Goal: Information Seeking & Learning: Learn about a topic

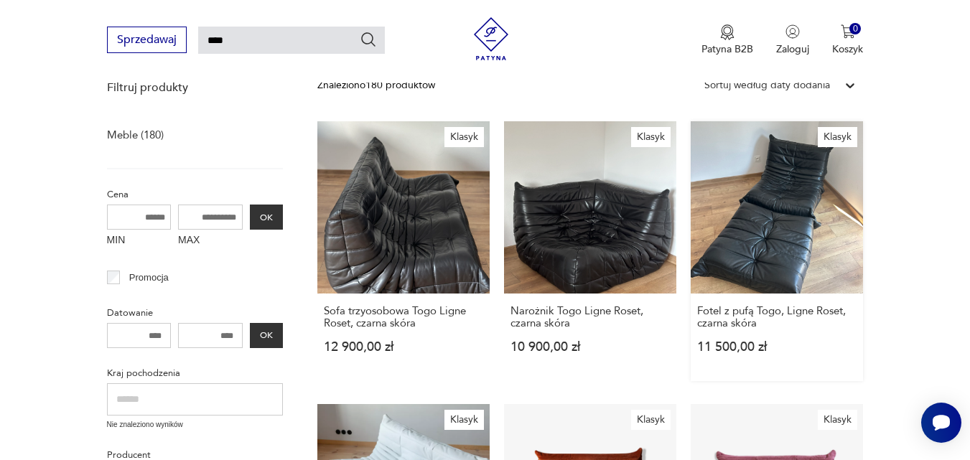
scroll to position [51, 0]
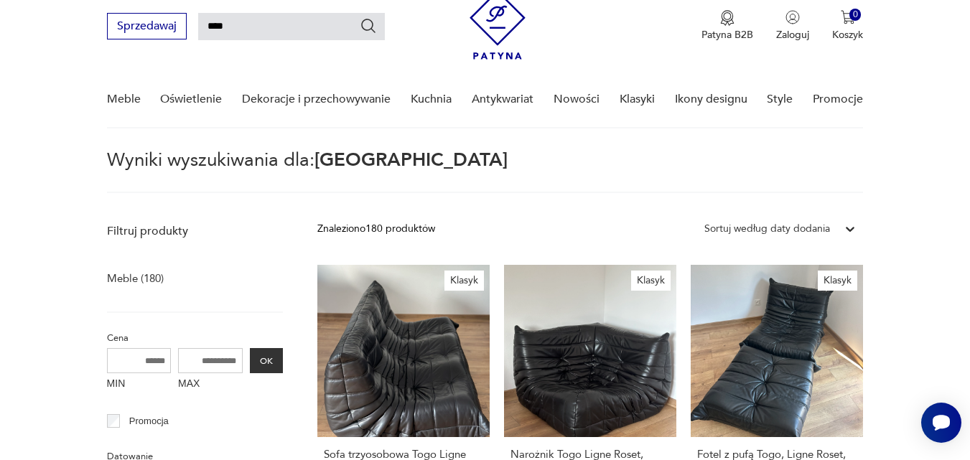
click at [850, 226] on icon at bounding box center [850, 229] width 14 height 14
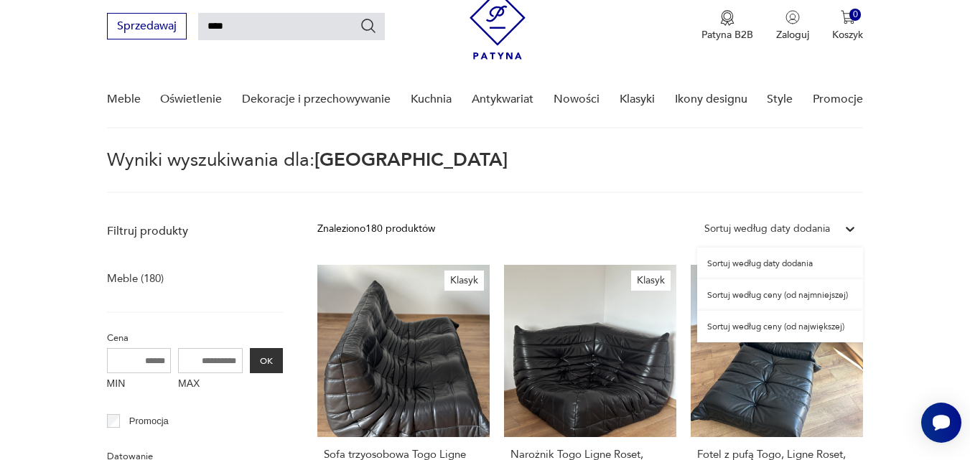
click at [828, 295] on div "Sortuj według ceny (od najmniejszej)" at bounding box center [780, 295] width 166 height 32
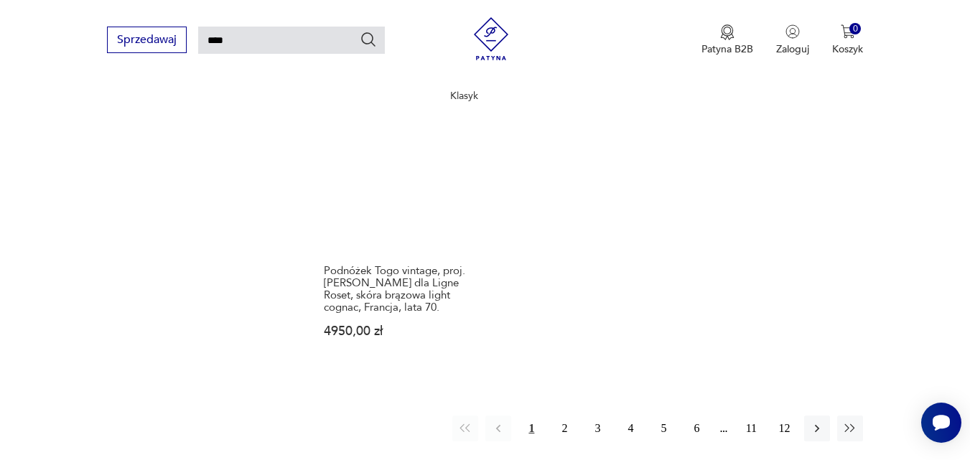
scroll to position [1846, 0]
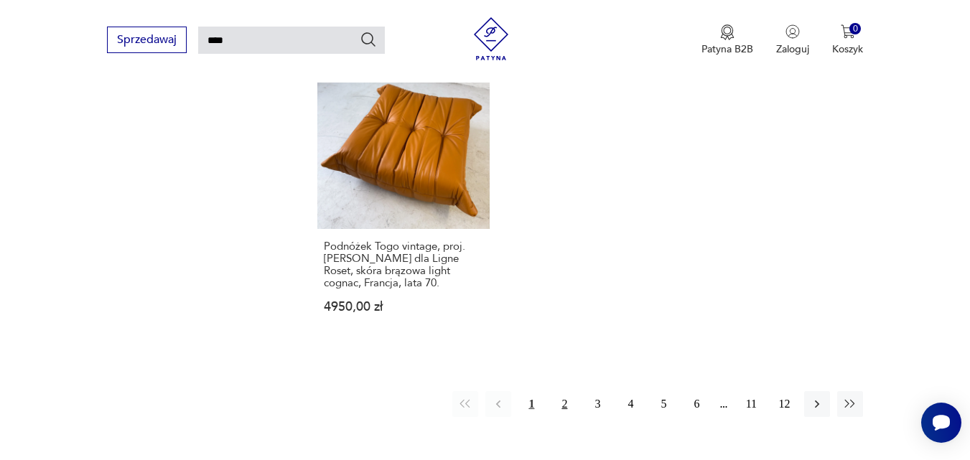
click at [564, 391] on button "2" at bounding box center [564, 404] width 26 height 26
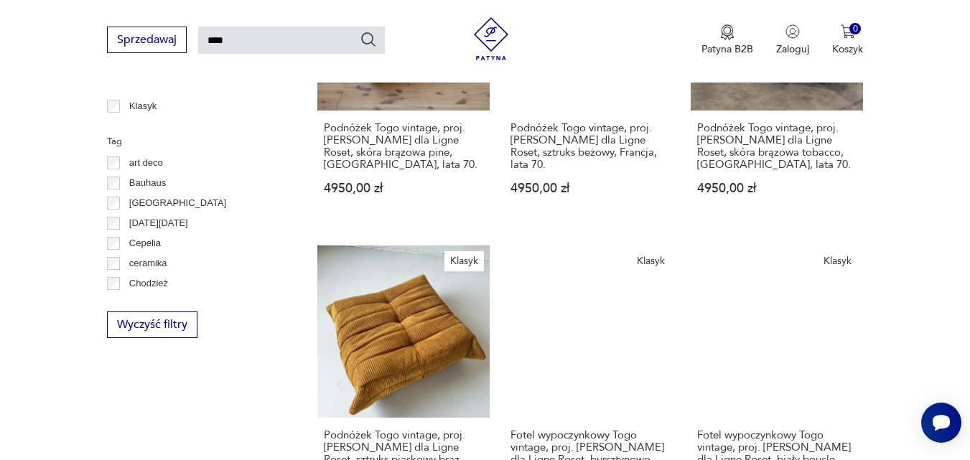
scroll to position [338, 0]
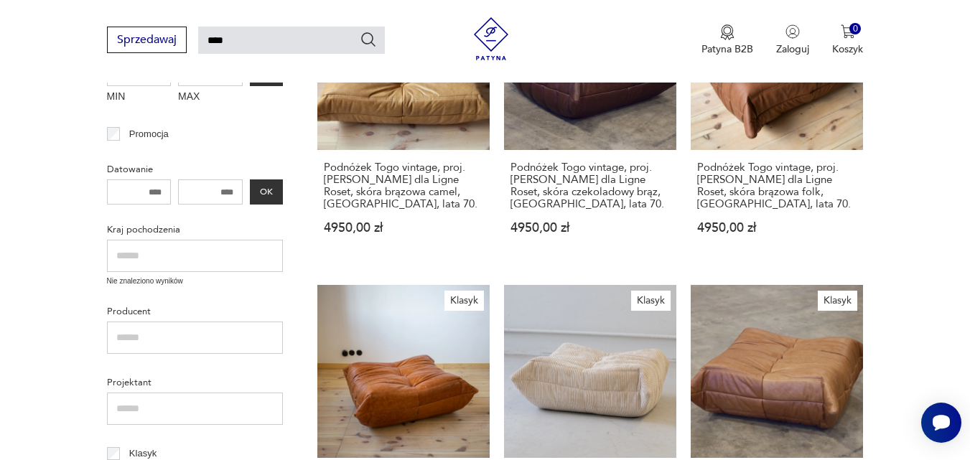
click at [260, 42] on input "****" at bounding box center [291, 40] width 187 height 27
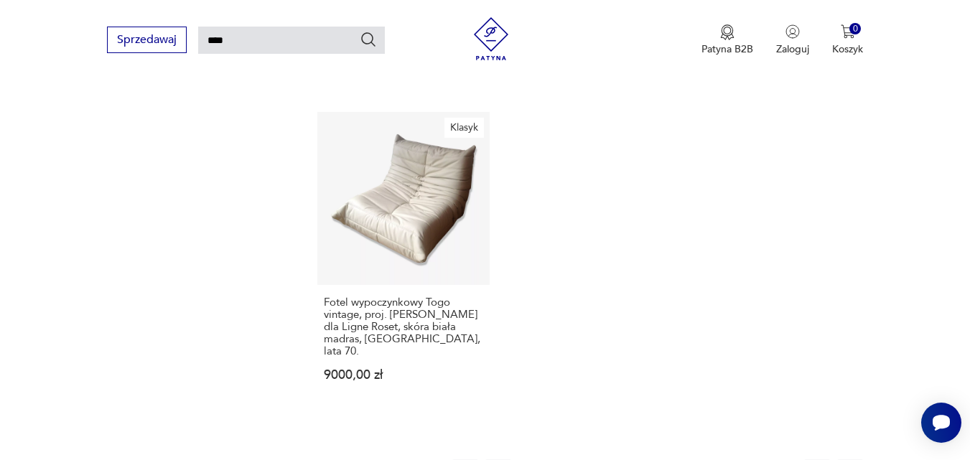
scroll to position [1774, 0]
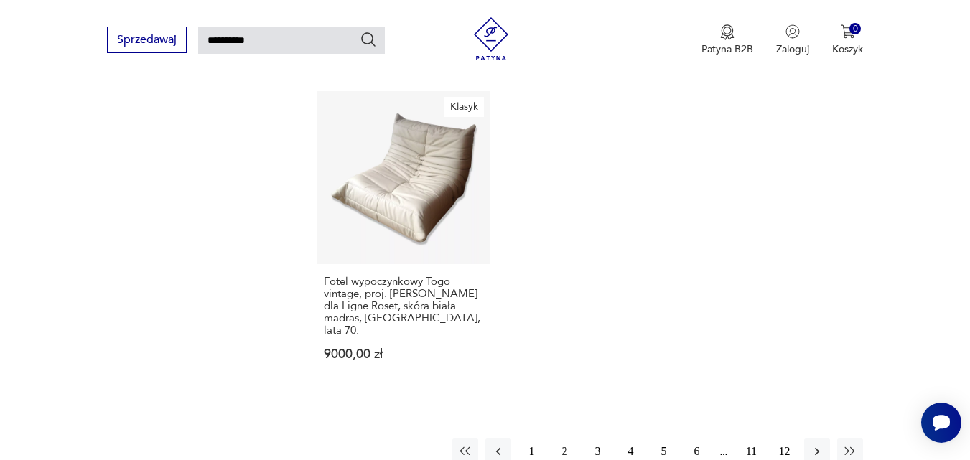
type input "**********"
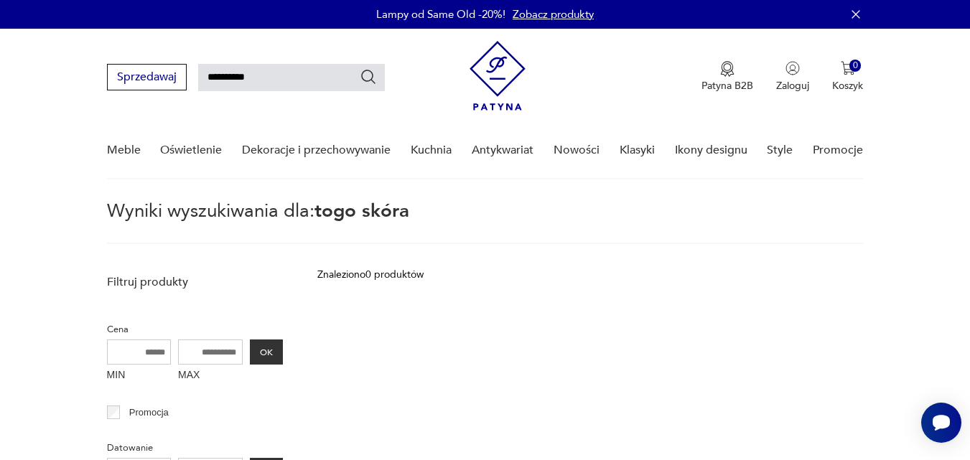
click at [268, 75] on input "**********" at bounding box center [291, 77] width 187 height 27
type input "****"
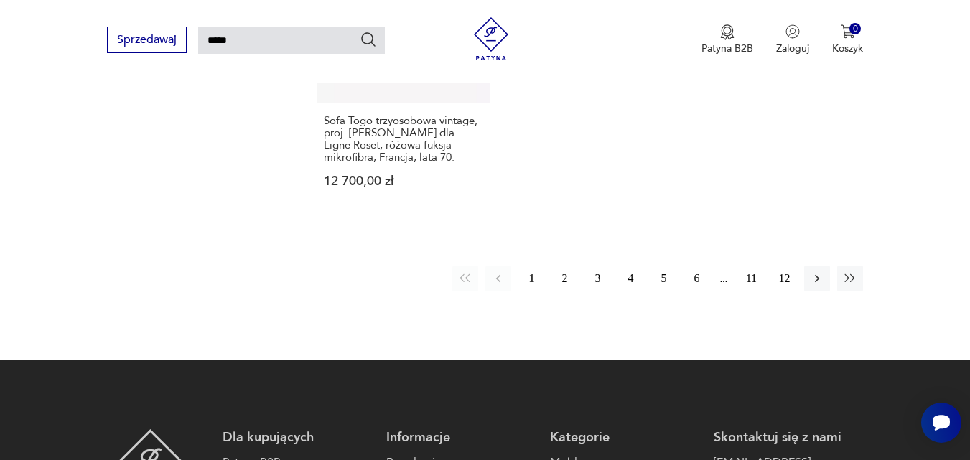
scroll to position [1989, 0]
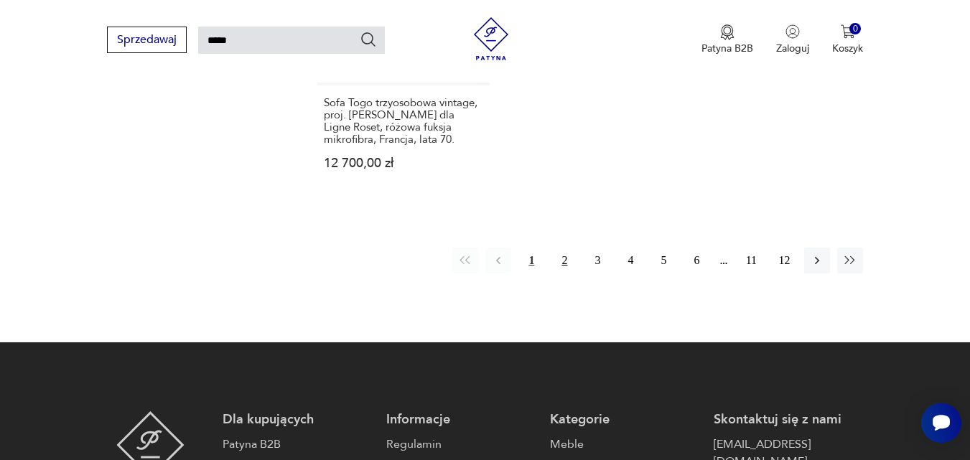
click at [564, 248] on button "2" at bounding box center [564, 261] width 26 height 26
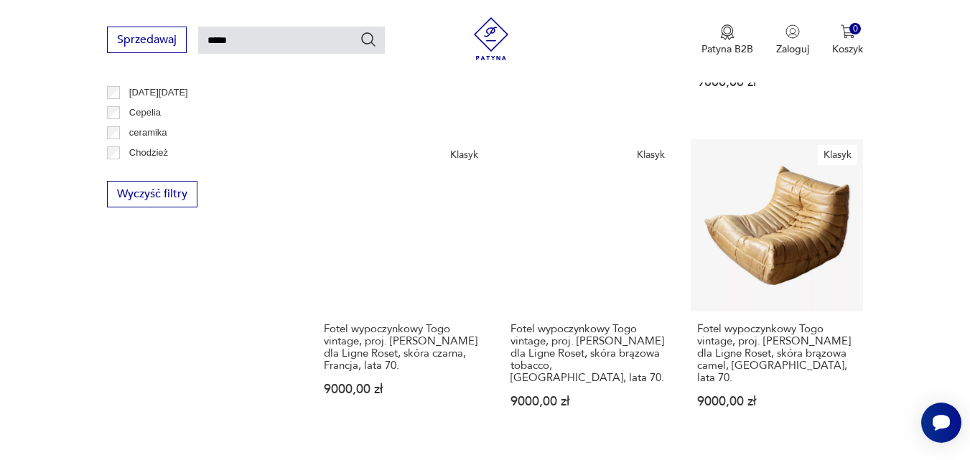
scroll to position [841, 0]
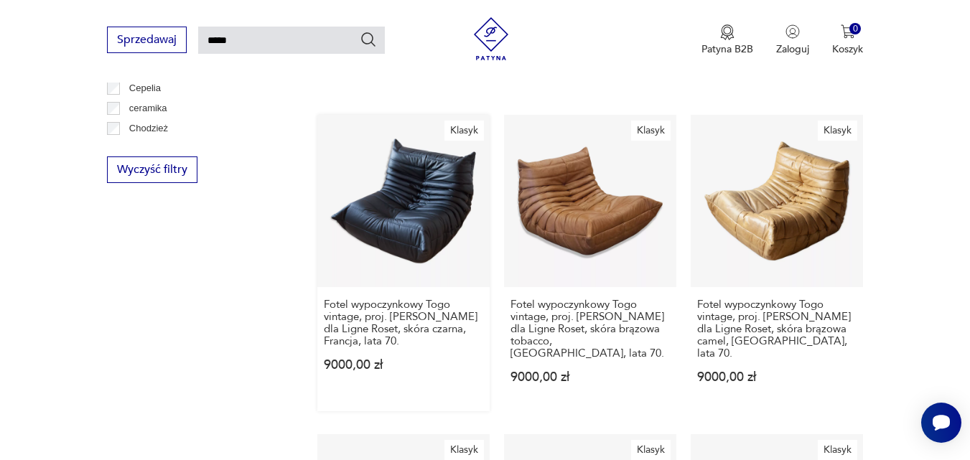
click at [409, 189] on link "Klasyk Fotel wypoczynkowy [GEOGRAPHIC_DATA] vintage, proj. [PERSON_NAME] dla Li…" at bounding box center [403, 263] width 172 height 296
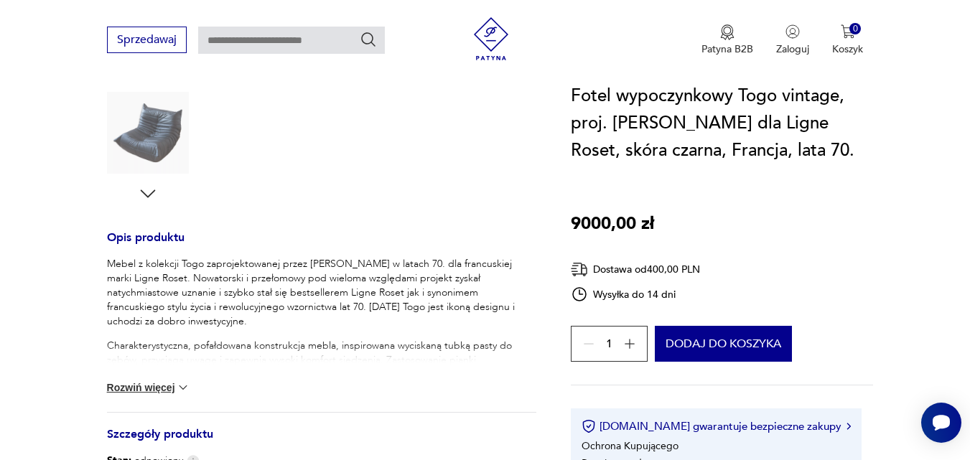
scroll to position [431, 0]
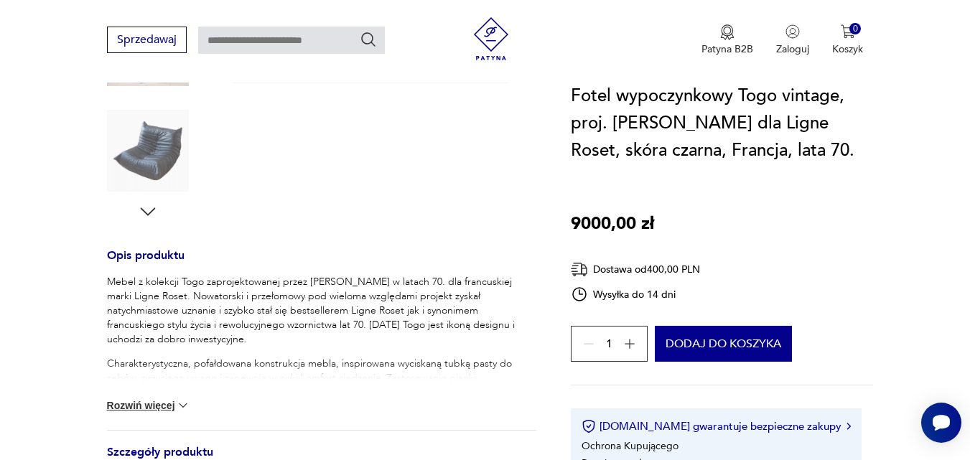
click at [180, 403] on img at bounding box center [183, 405] width 14 height 14
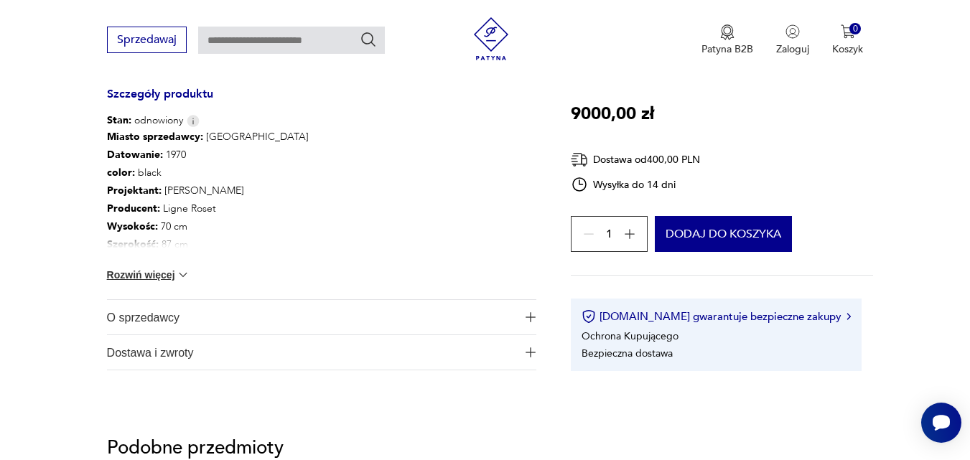
scroll to position [1077, 0]
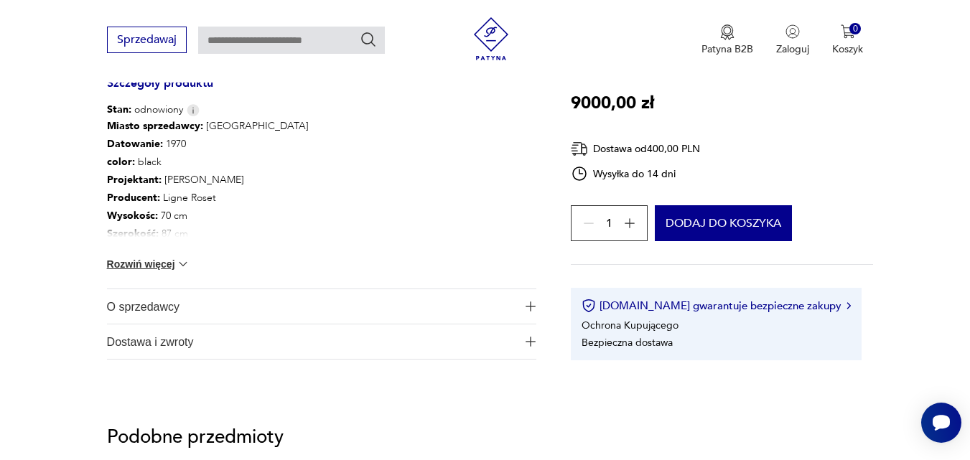
click at [174, 261] on button "Rozwiń więcej" at bounding box center [148, 264] width 83 height 14
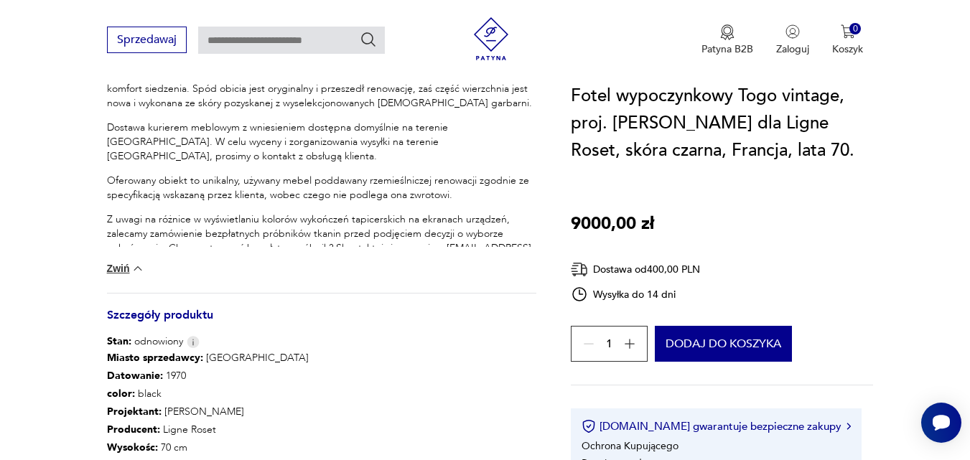
scroll to position [574, 0]
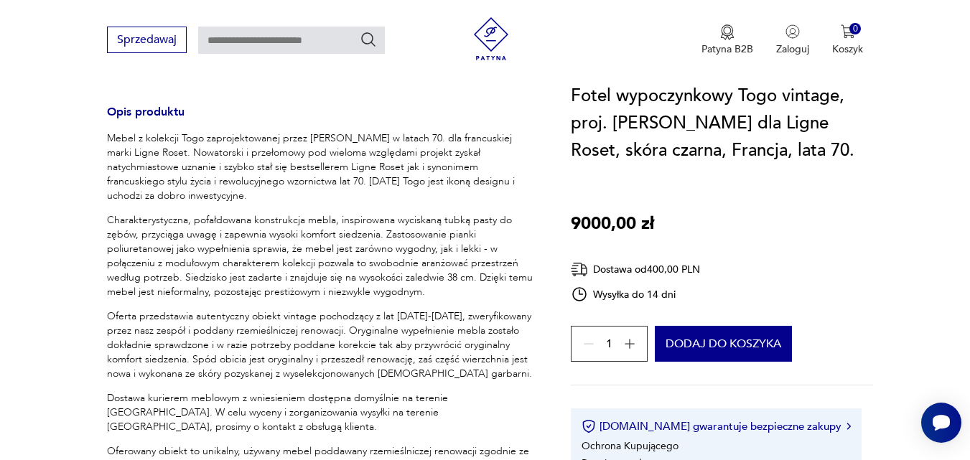
type input "****"
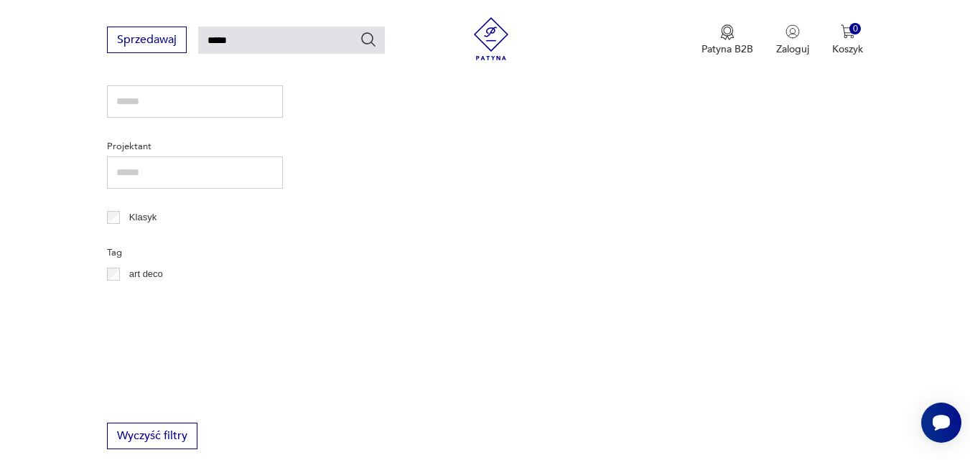
scroll to position [833, 0]
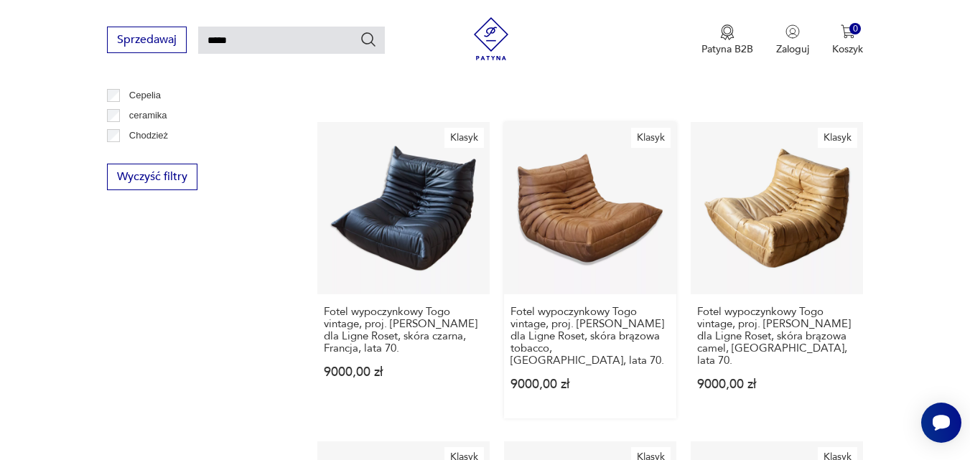
click at [585, 188] on link "Klasyk Fotel wypoczynkowy [GEOGRAPHIC_DATA] vintage, proj. [PERSON_NAME] dla Li…" at bounding box center [590, 270] width 172 height 296
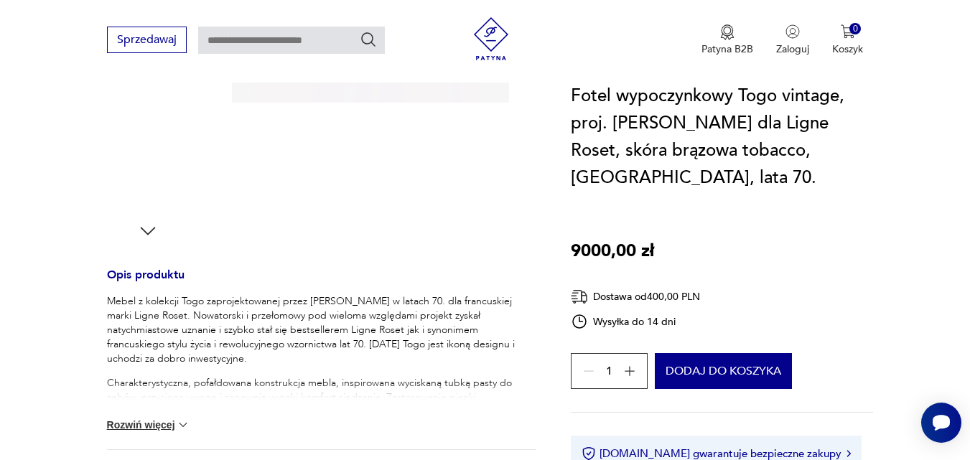
scroll to position [431, 0]
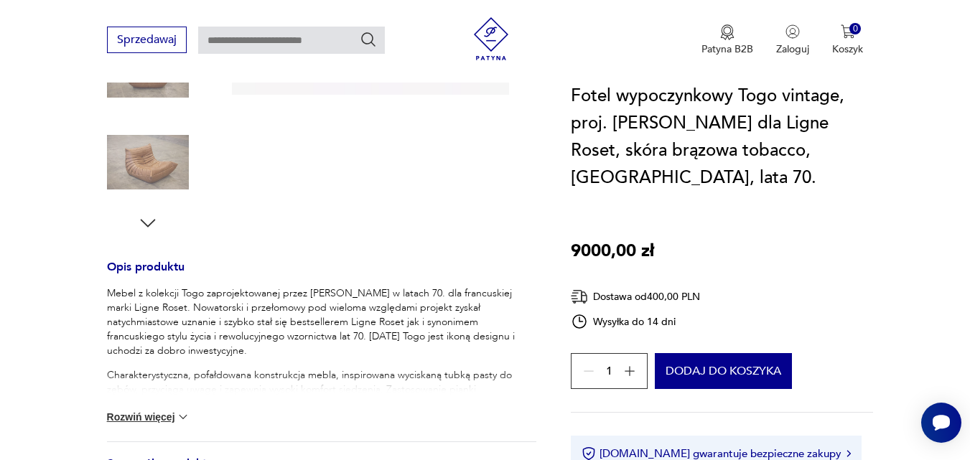
click at [166, 410] on button "Rozwiń więcej" at bounding box center [148, 417] width 83 height 14
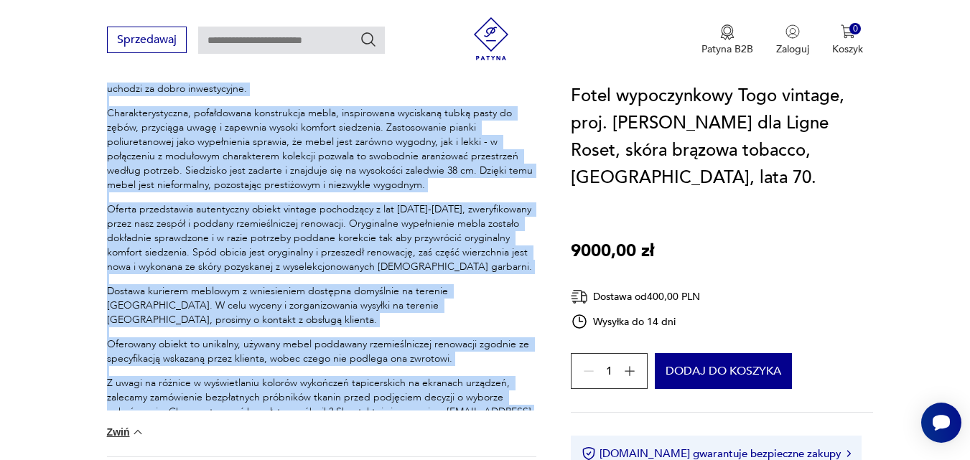
scroll to position [718, 0]
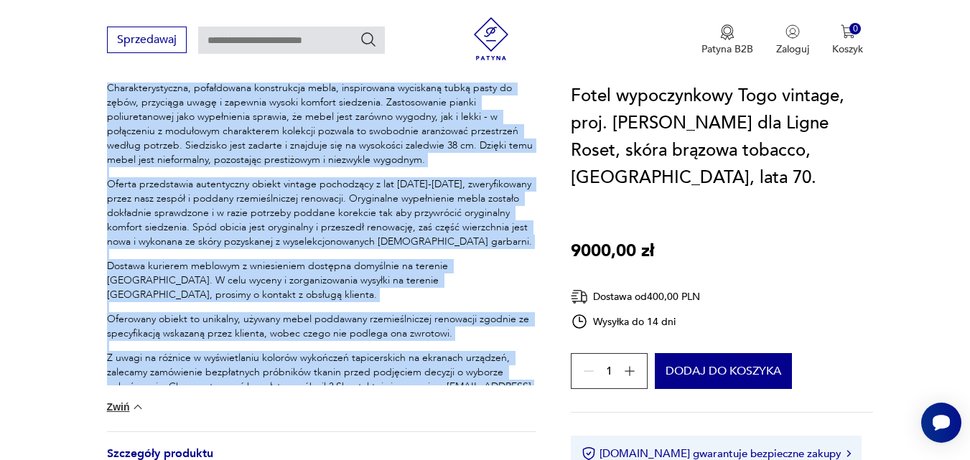
drag, startPoint x: 42, startPoint y: 238, endPoint x: 523, endPoint y: 383, distance: 501.7
click at [523, 383] on section "Klasyk Opis produktu Mebel z kolekcji Togo zaprojektowanej przez [PERSON_NAME] …" at bounding box center [485, 147] width 970 height 1234
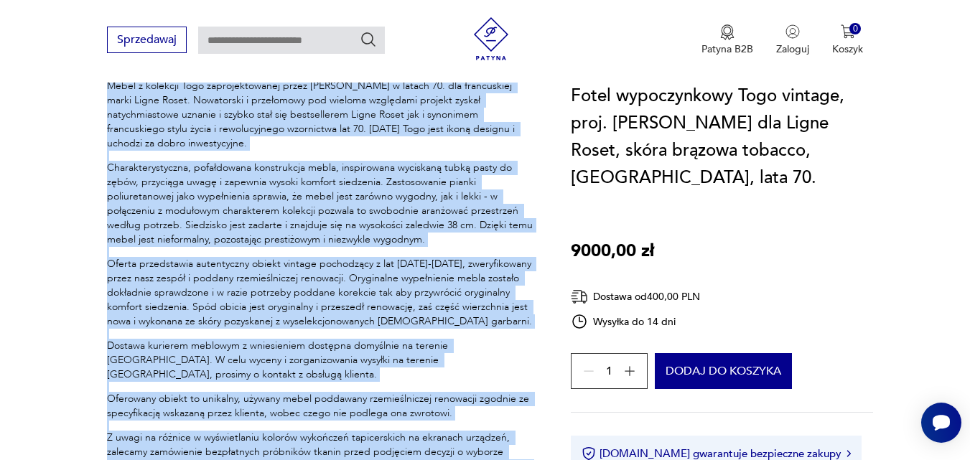
scroll to position [574, 0]
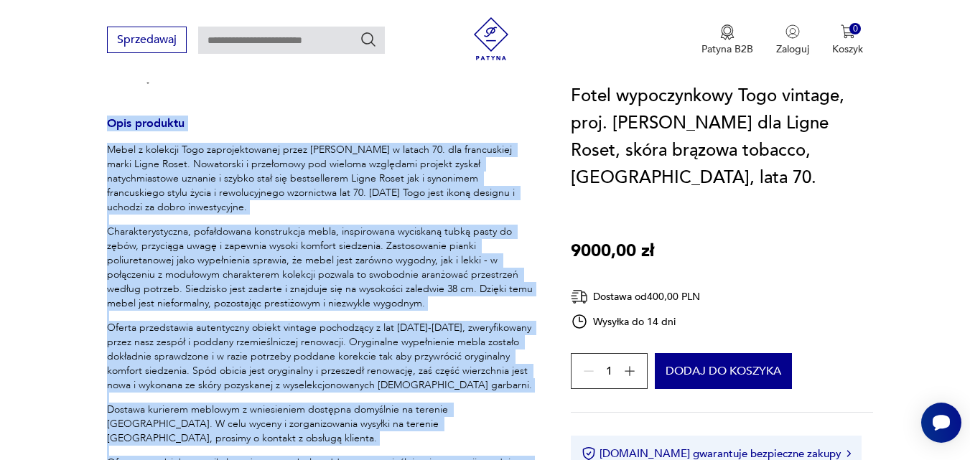
click at [272, 88] on div "Klasyk Opis produktu Mebel z kolekcji Togo zaprojektowanej przez [PERSON_NAME] …" at bounding box center [321, 274] width 429 height 1200
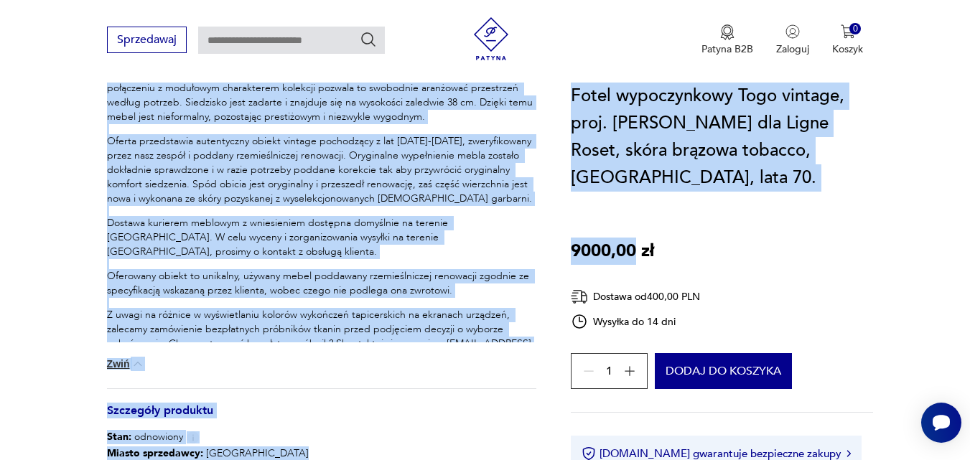
scroll to position [790, 0]
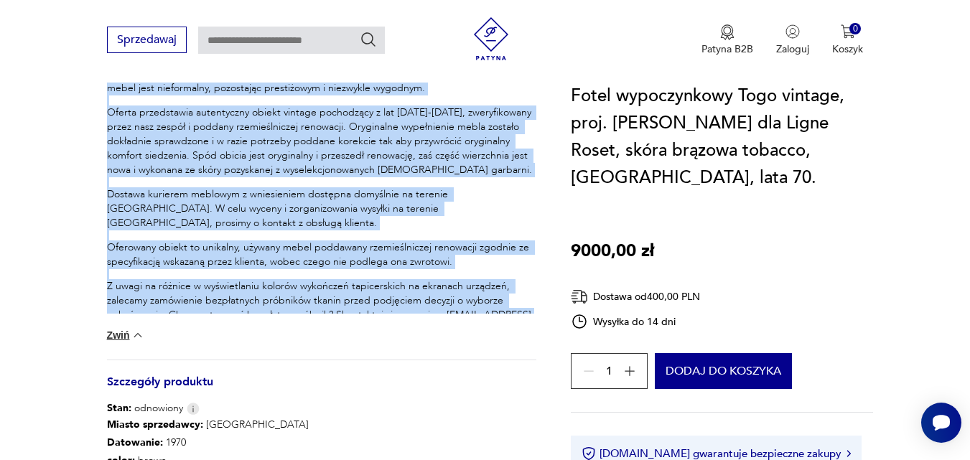
drag, startPoint x: 101, startPoint y: 116, endPoint x: 544, endPoint y: 307, distance: 483.0
click at [544, 307] on section "Klasyk Opis produktu Mebel z kolekcji Togo zaprojektowanej przez [PERSON_NAME] …" at bounding box center [485, 76] width 970 height 1234
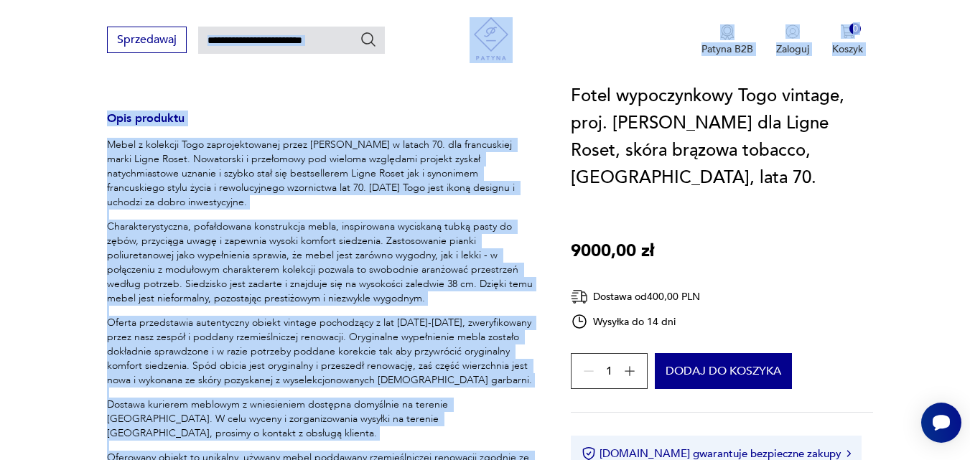
scroll to position [503, 0]
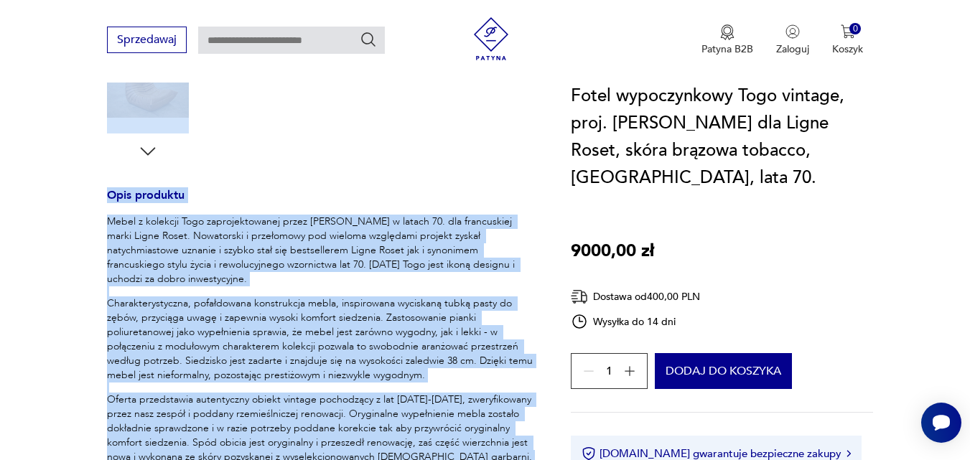
drag, startPoint x: 571, startPoint y: 93, endPoint x: 232, endPoint y: 105, distance: 339.1
click at [232, 105] on section "Klasyk Opis produktu Mebel z kolekcji Togo zaprojektowanej przez [PERSON_NAME] …" at bounding box center [485, 363] width 970 height 1234
drag, startPoint x: 182, startPoint y: 107, endPoint x: 159, endPoint y: 217, distance: 112.2
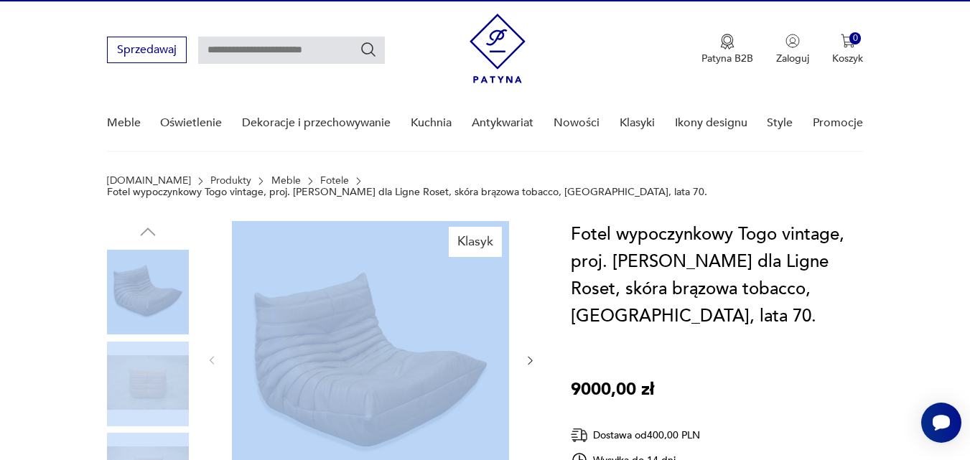
scroll to position [0, 0]
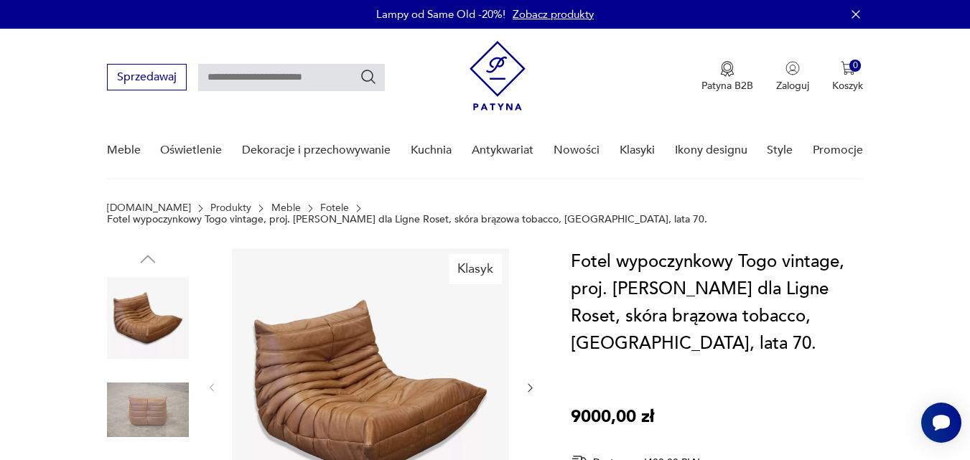
click at [111, 235] on section "[DOMAIN_NAME] Produkty Meble Fotele Fotel wypoczynkowy Togo vintage, proj. [PER…" at bounding box center [485, 225] width 970 height 46
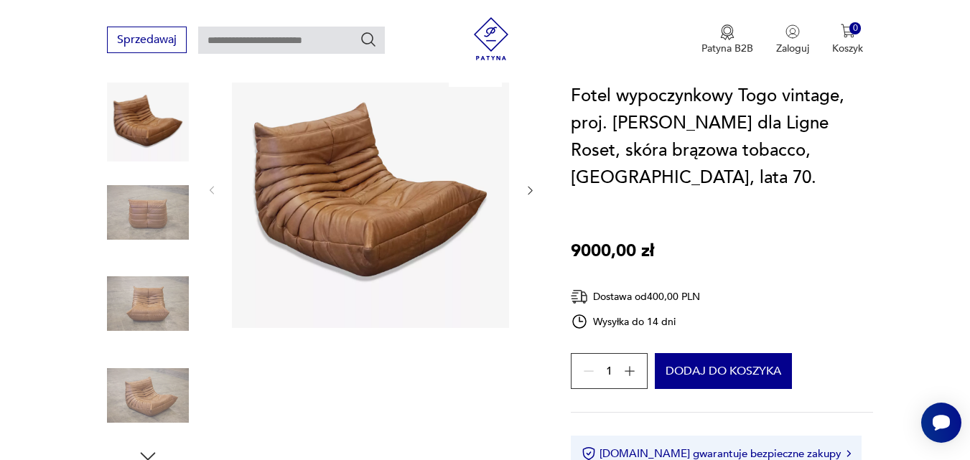
scroll to position [431, 0]
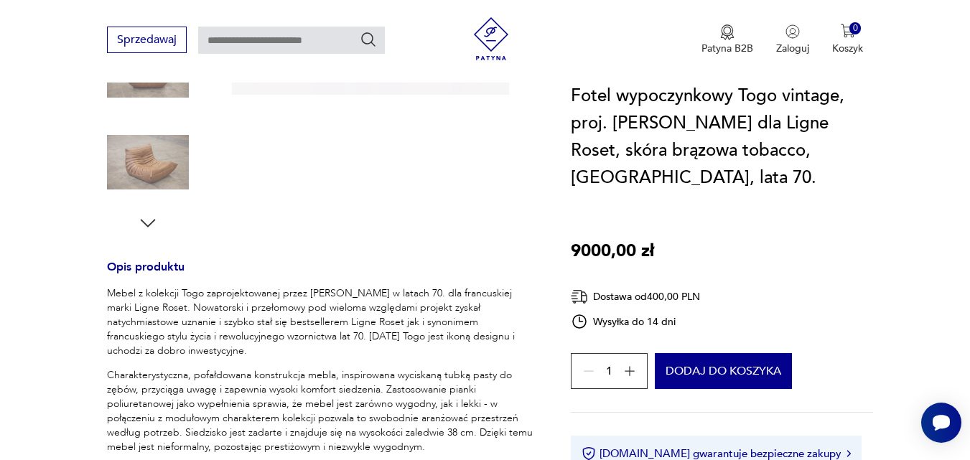
click at [107, 160] on img at bounding box center [148, 162] width 82 height 82
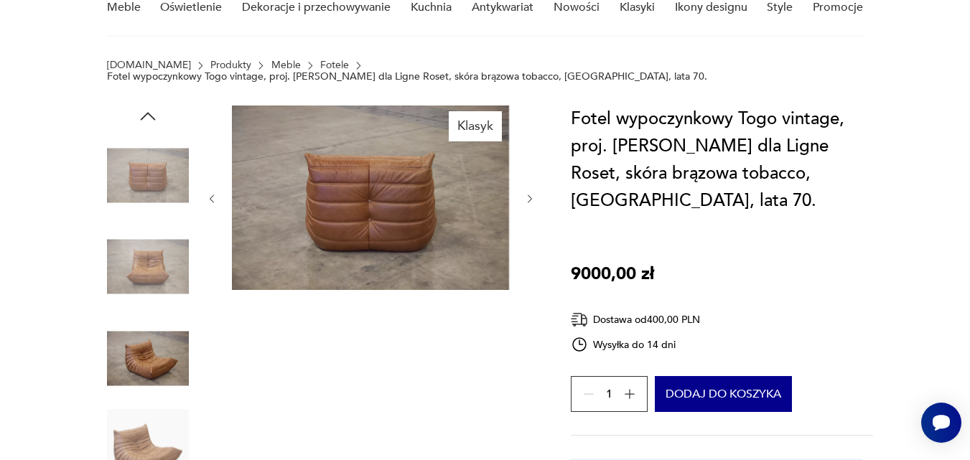
scroll to position [144, 0]
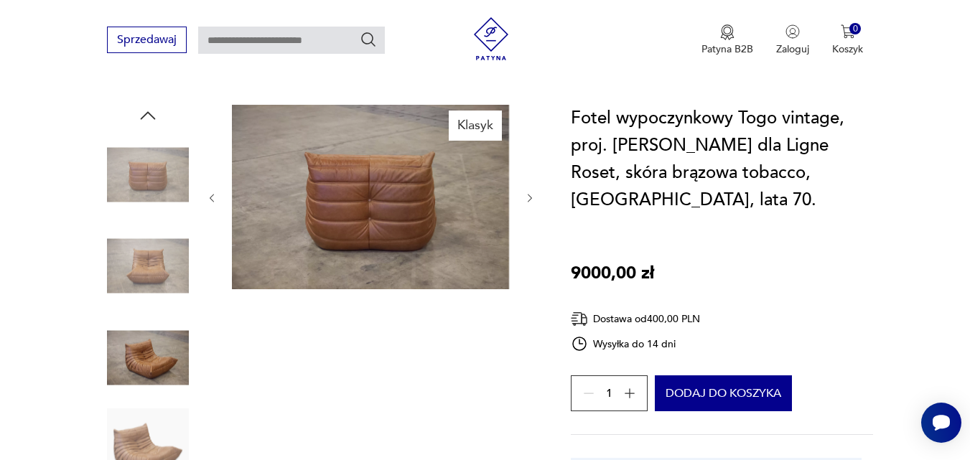
click at [151, 106] on icon "button" at bounding box center [148, 116] width 22 height 22
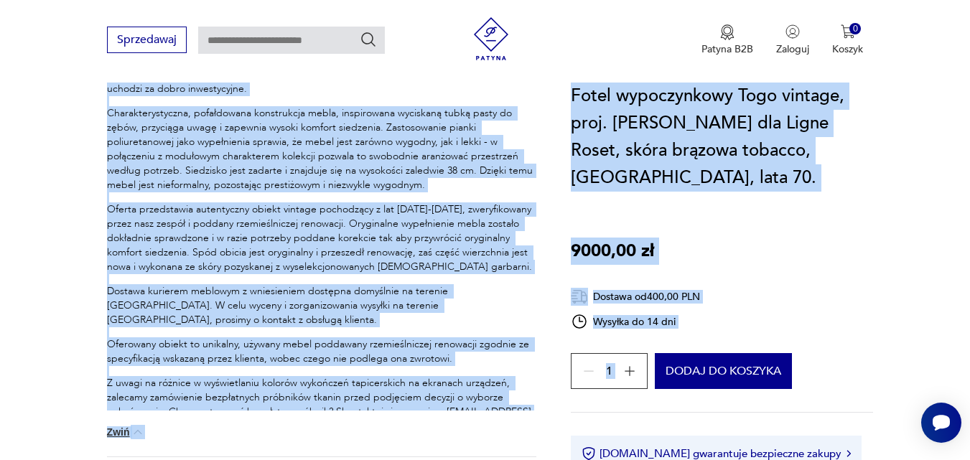
scroll to position [718, 0]
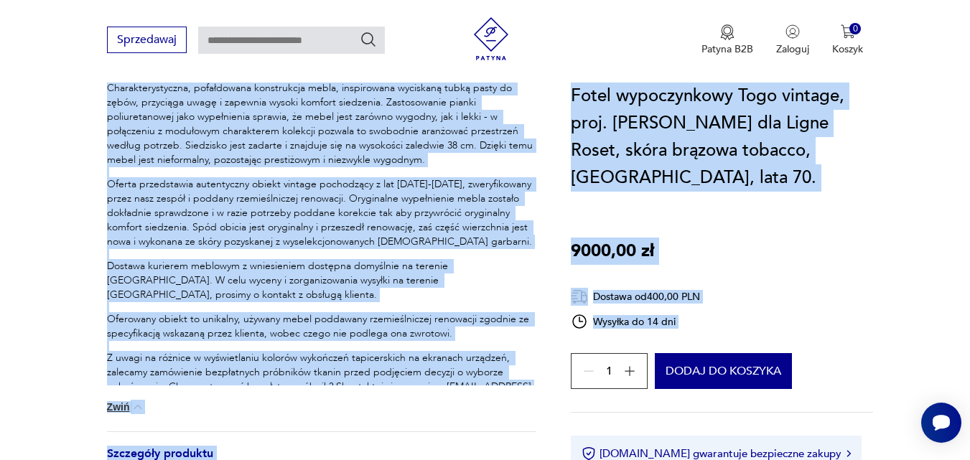
drag, startPoint x: 98, startPoint y: 205, endPoint x: 594, endPoint y: 347, distance: 516.0
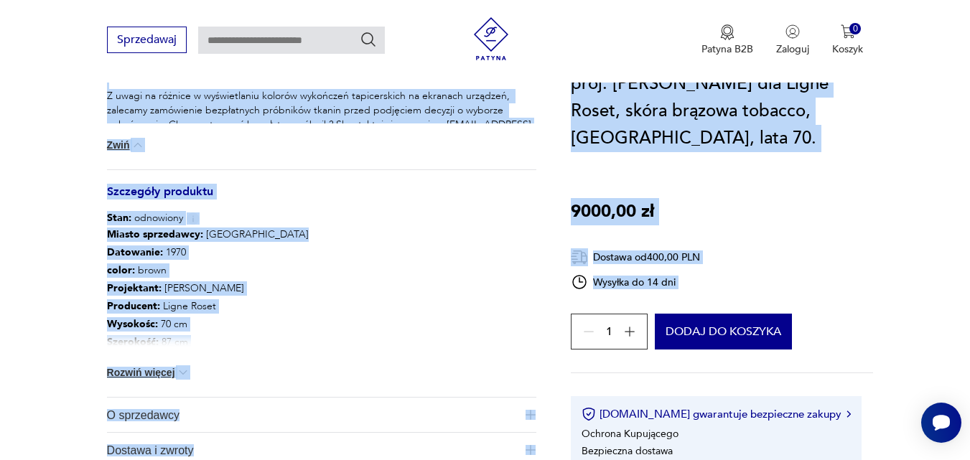
scroll to position [1005, 0]
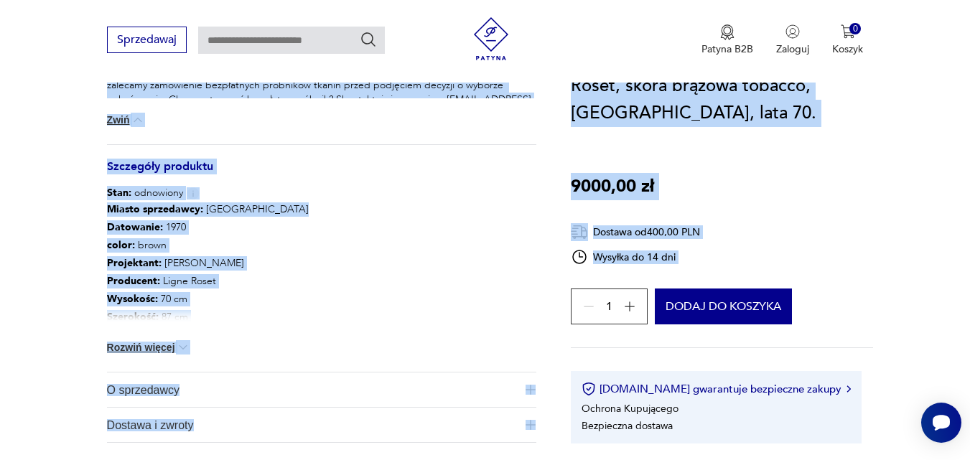
click at [326, 200] on div "Miasto sprzedawcy : Olsztyn Datowanie : 1970 color : brown Projektant : [PERSON…" at bounding box center [321, 286] width 429 height 172
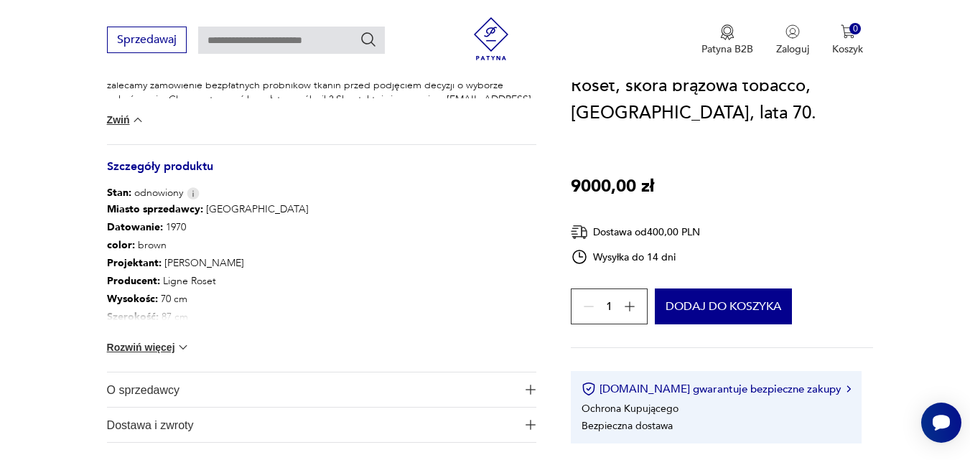
click at [185, 340] on img at bounding box center [183, 347] width 14 height 14
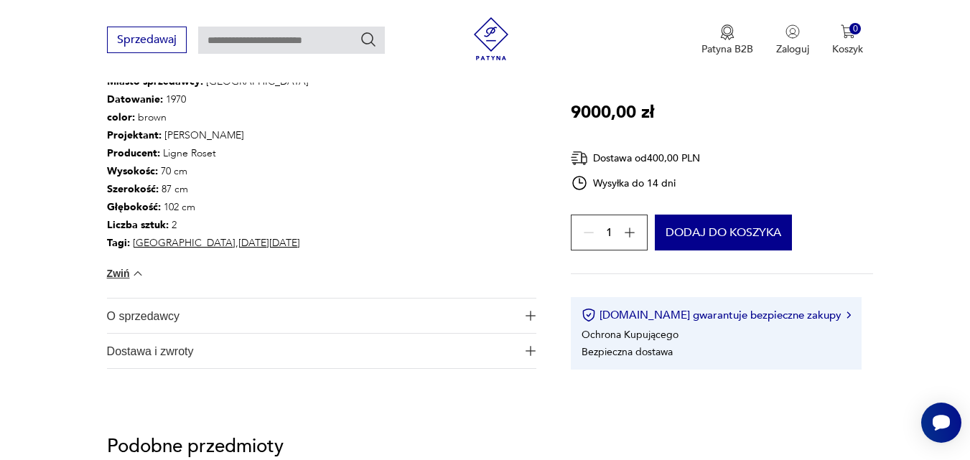
scroll to position [1149, 0]
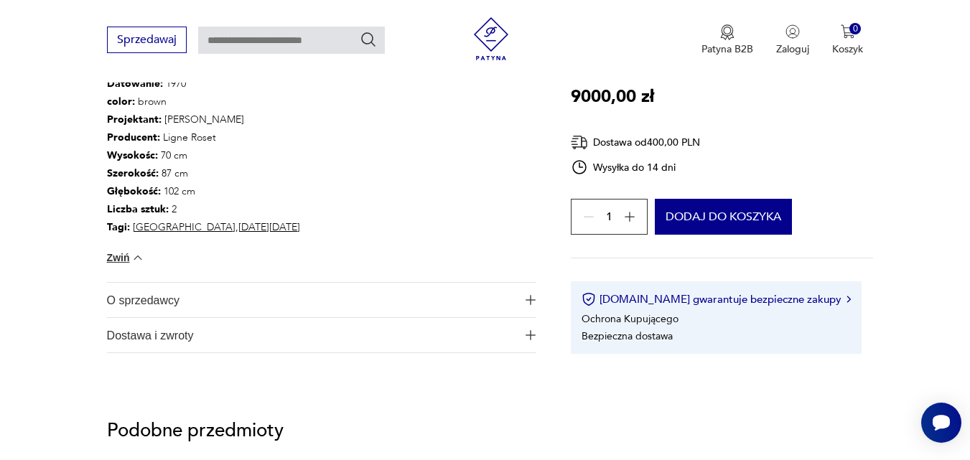
click at [534, 295] on img "button" at bounding box center [531, 300] width 10 height 10
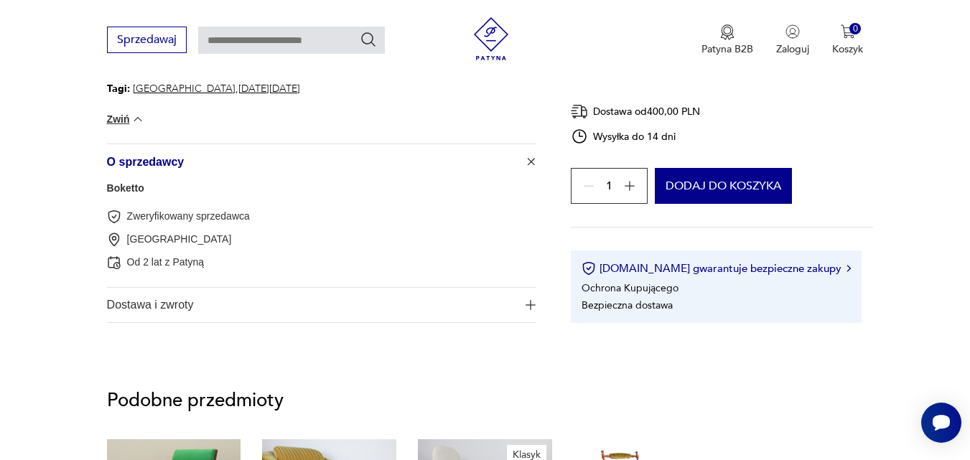
scroll to position [1292, 0]
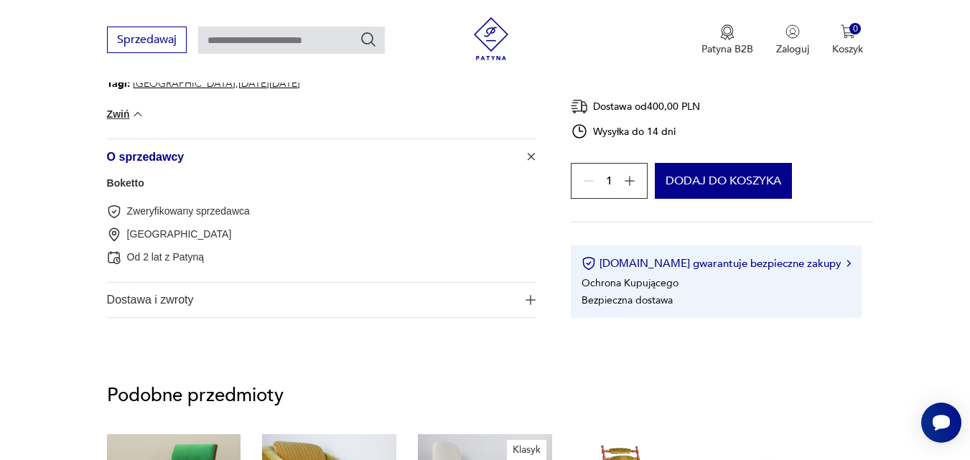
click at [531, 295] on img "button" at bounding box center [531, 300] width 10 height 10
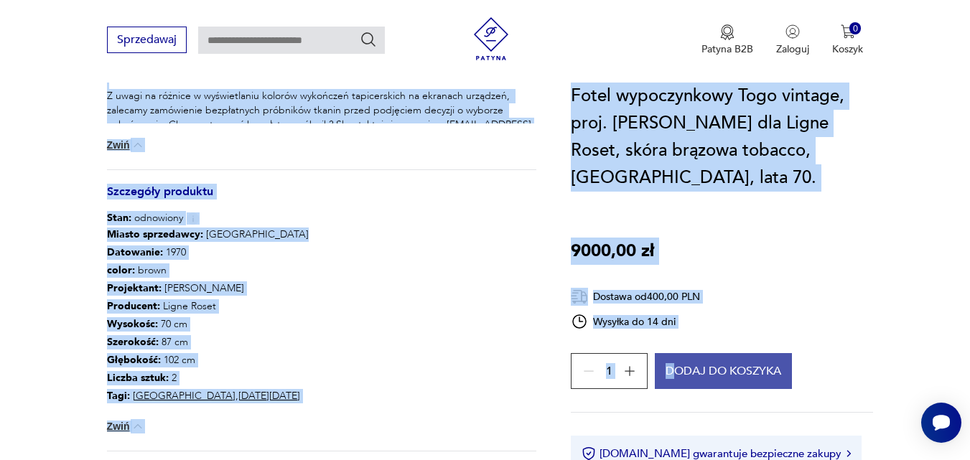
scroll to position [1005, 0]
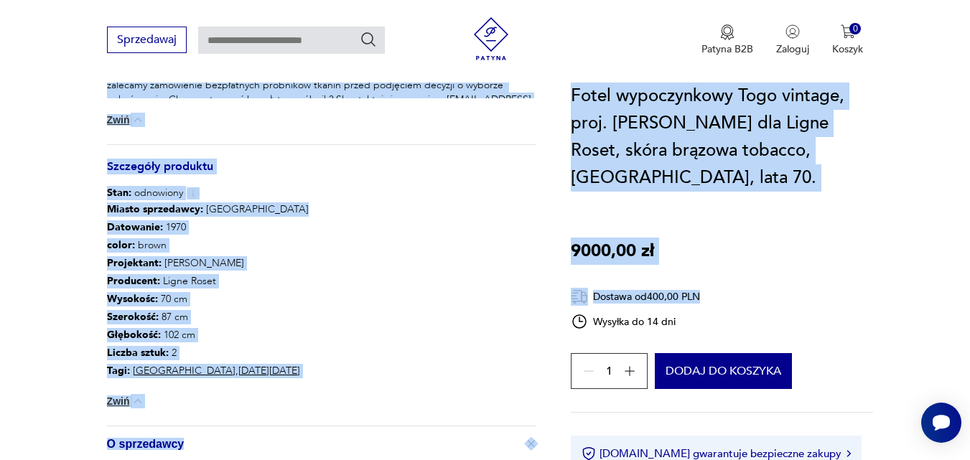
drag, startPoint x: 103, startPoint y: 135, endPoint x: 704, endPoint y: 325, distance: 630.3
click at [284, 299] on div "Miasto sprzedawcy : Olsztyn Datowanie : 1970 color : brown Projektant : [PERSON…" at bounding box center [321, 312] width 429 height 225
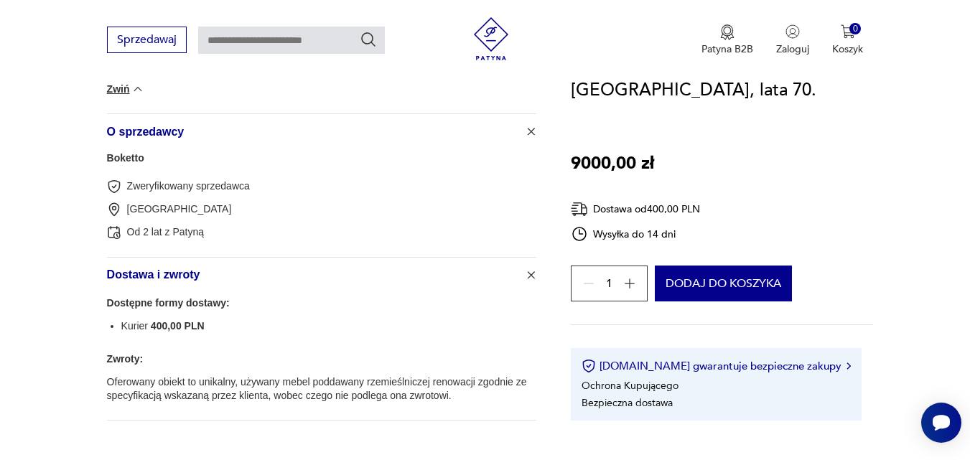
scroll to position [1292, 0]
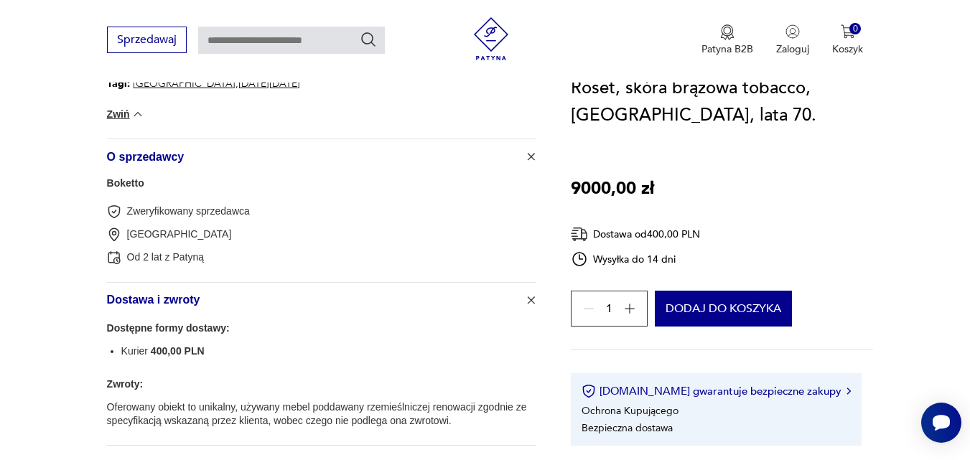
click at [126, 177] on link "Boketto" at bounding box center [125, 182] width 37 height 11
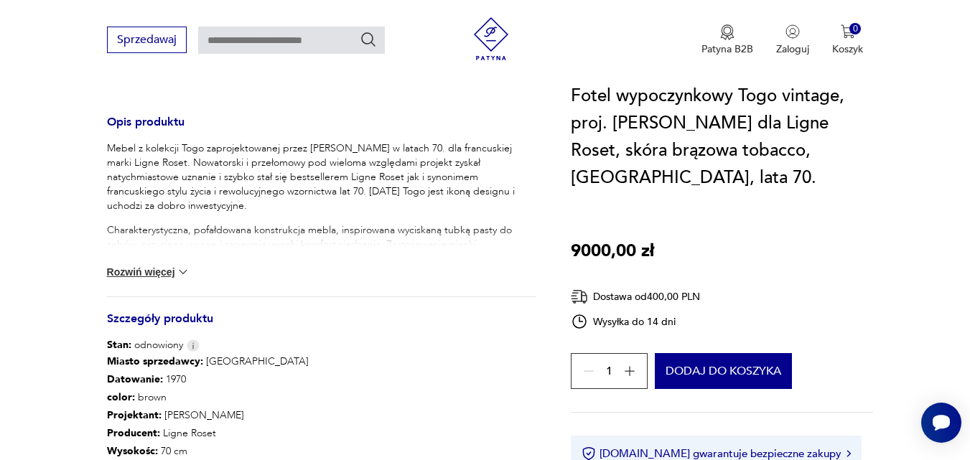
scroll to position [513, 0]
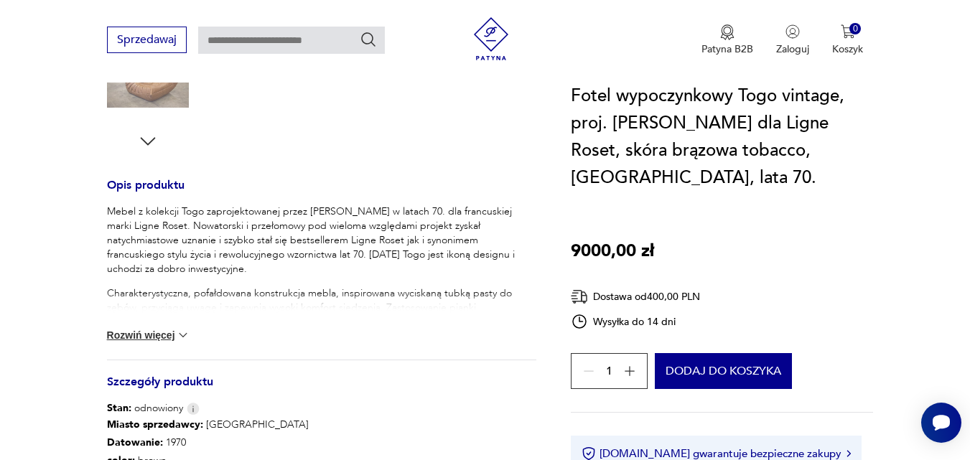
click at [176, 328] on img at bounding box center [183, 335] width 14 height 14
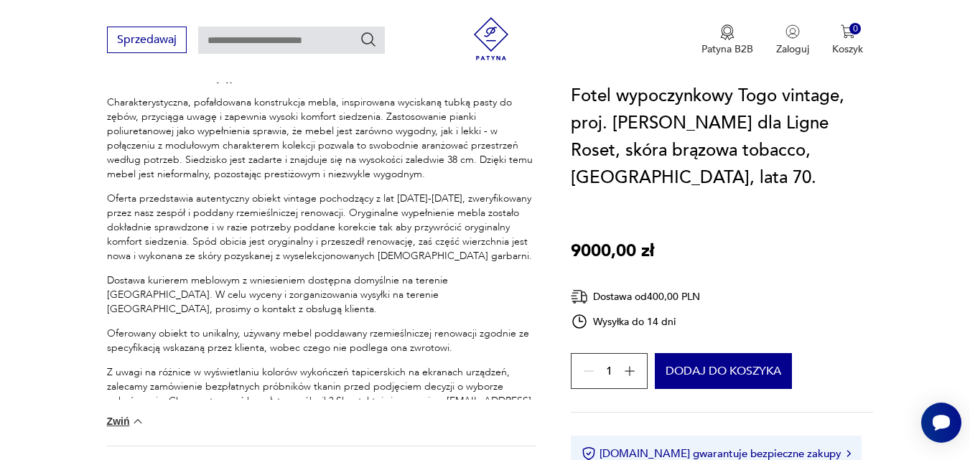
scroll to position [728, 0]
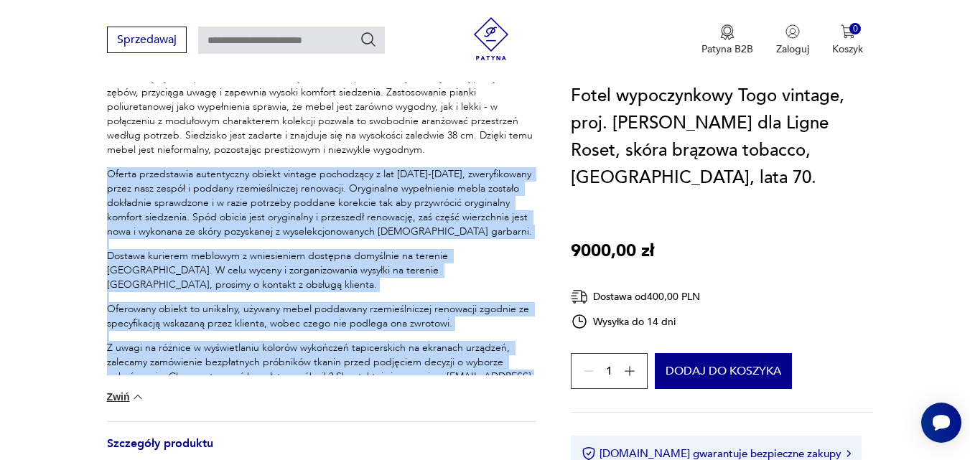
drag, startPoint x: 106, startPoint y: 147, endPoint x: 386, endPoint y: 361, distance: 352.4
click at [386, 361] on section "Klasyk Opis produktu Mebel z kolekcji Togo zaprojektowanej przez [PERSON_NAME] …" at bounding box center [485, 137] width 970 height 1234
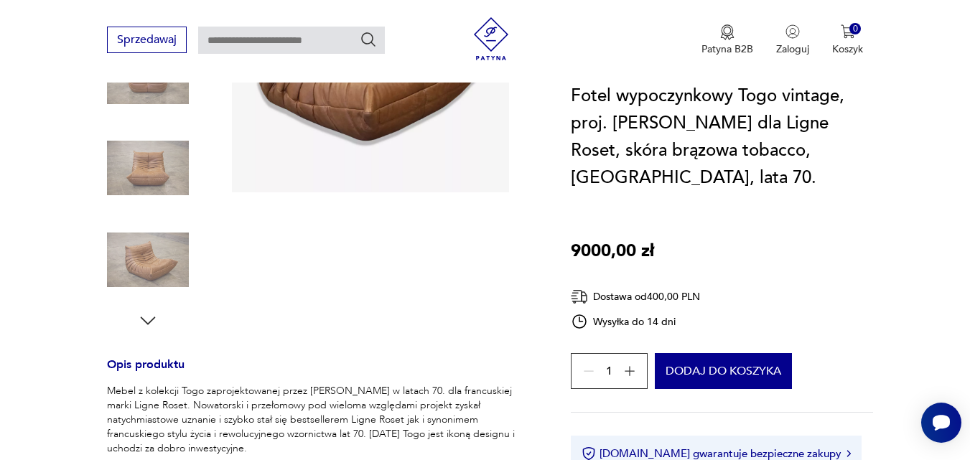
scroll to position [154, 0]
